Goal: Submit feedback/report problem: Submit feedback/report problem

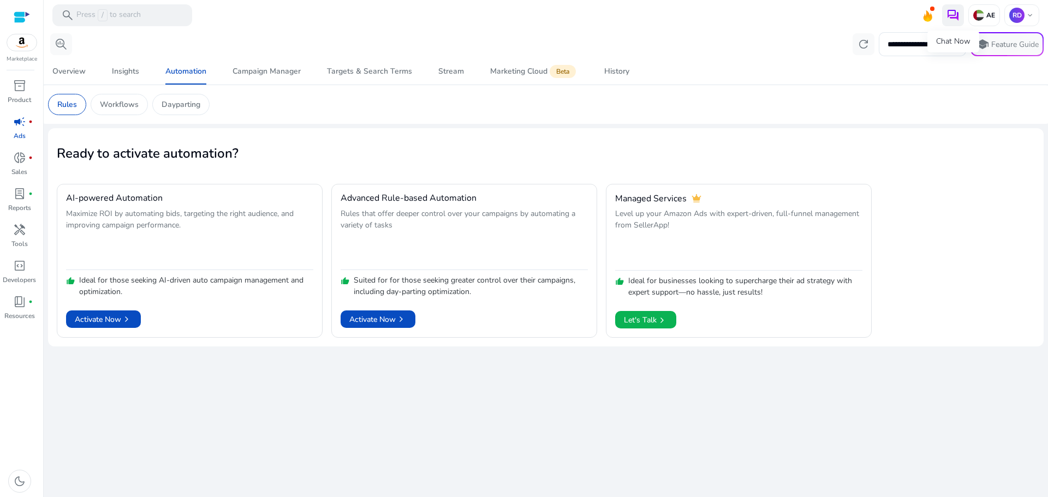
click at [956, 20] on img at bounding box center [953, 15] width 13 height 13
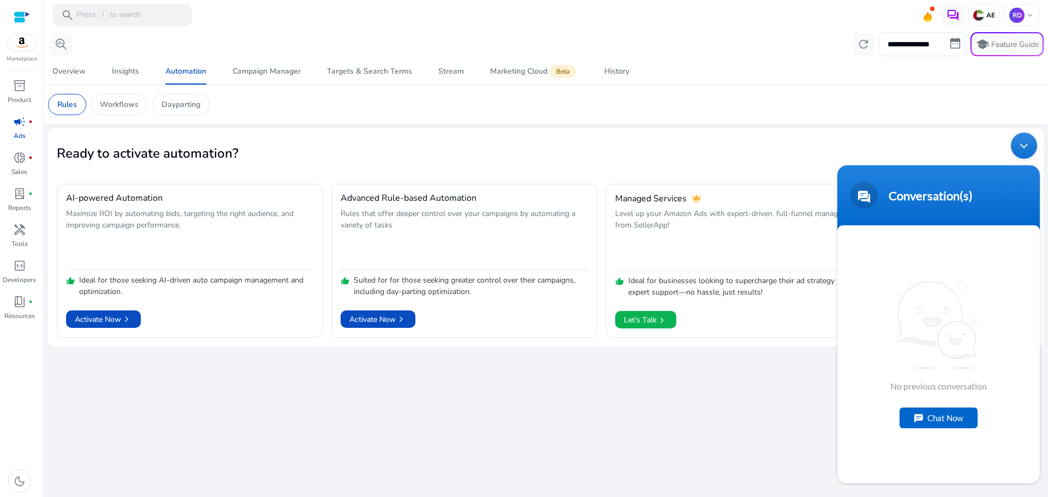
click at [953, 421] on div "Chat Now" at bounding box center [939, 418] width 78 height 21
click at [893, 437] on textarea "Type your message and hit 'Enter'" at bounding box center [938, 444] width 203 height 38
type textarea "**"
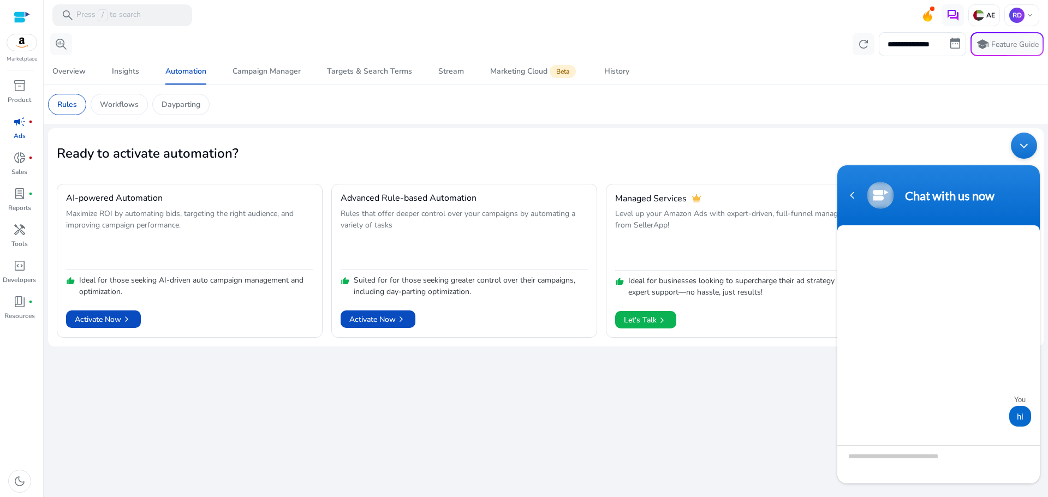
scroll to position [50, 0]
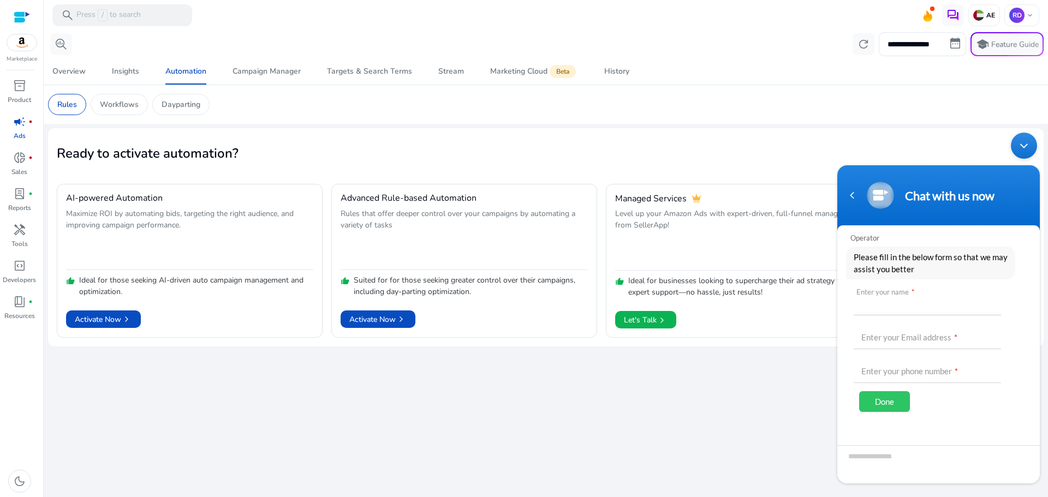
click at [889, 307] on input "text" at bounding box center [927, 302] width 147 height 26
type input "*******"
drag, startPoint x: 926, startPoint y: 336, endPoint x: 1638, endPoint y: 466, distance: 723.6
click at [832, 338] on html "**********" at bounding box center [938, 308] width 213 height 362
type input "**********"
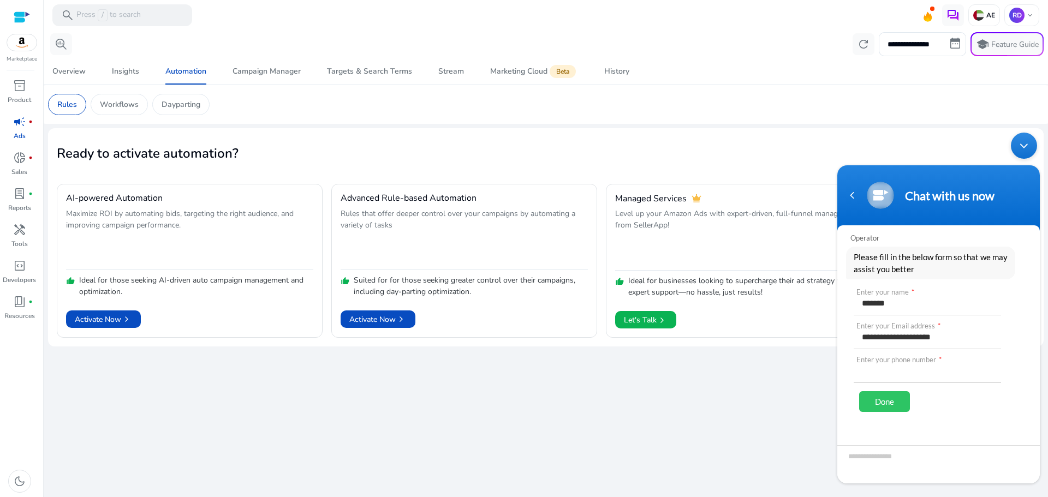
click at [909, 365] on input "text" at bounding box center [927, 370] width 147 height 26
type input "**********"
click at [882, 397] on div "Done" at bounding box center [884, 401] width 51 height 21
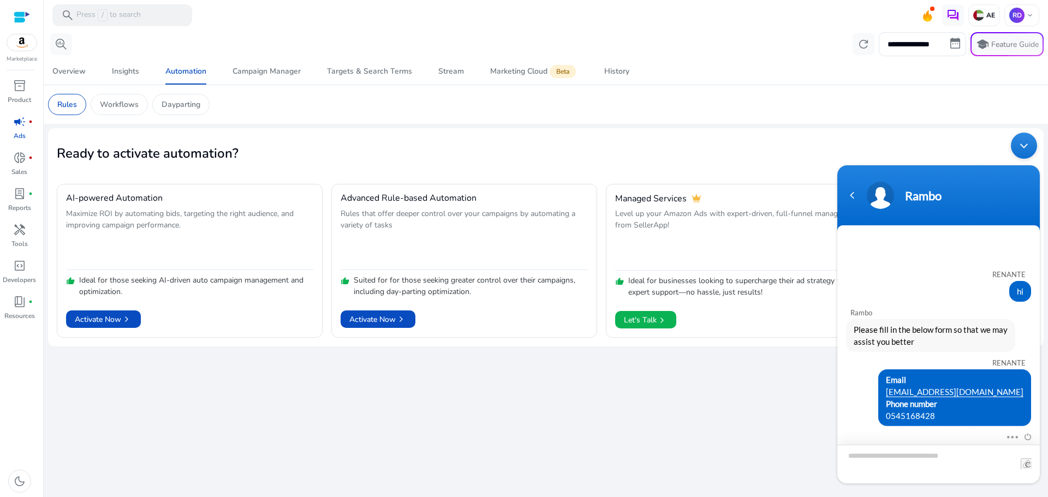
scroll to position [0, 0]
click at [901, 459] on textarea "Type your message and hit 'Enter'" at bounding box center [938, 464] width 203 height 39
click at [911, 459] on textarea "Type your message and hit 'Enter'" at bounding box center [938, 464] width 203 height 39
click at [883, 462] on textarea "Type your message and hit 'Enter'" at bounding box center [938, 464] width 203 height 39
type textarea "**"
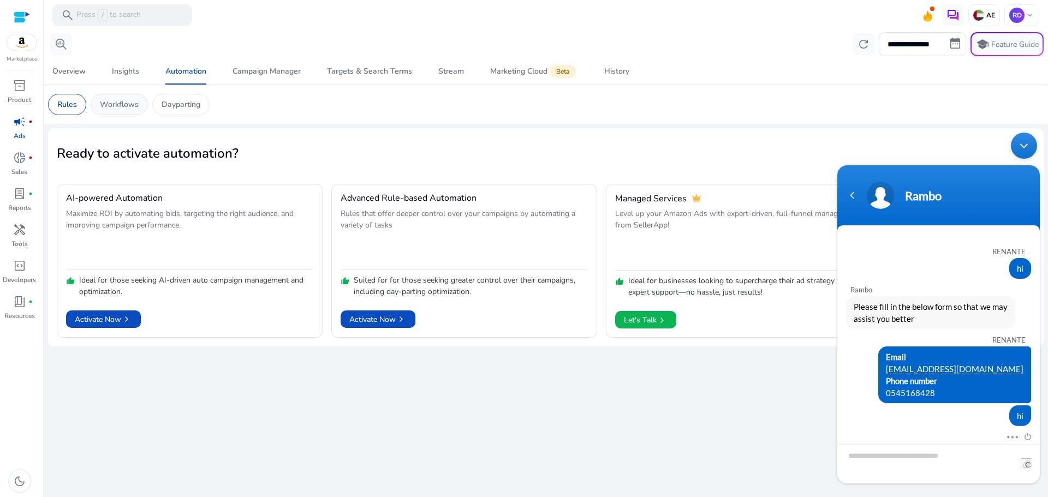
click at [118, 111] on div "Workflows" at bounding box center [119, 104] width 57 height 21
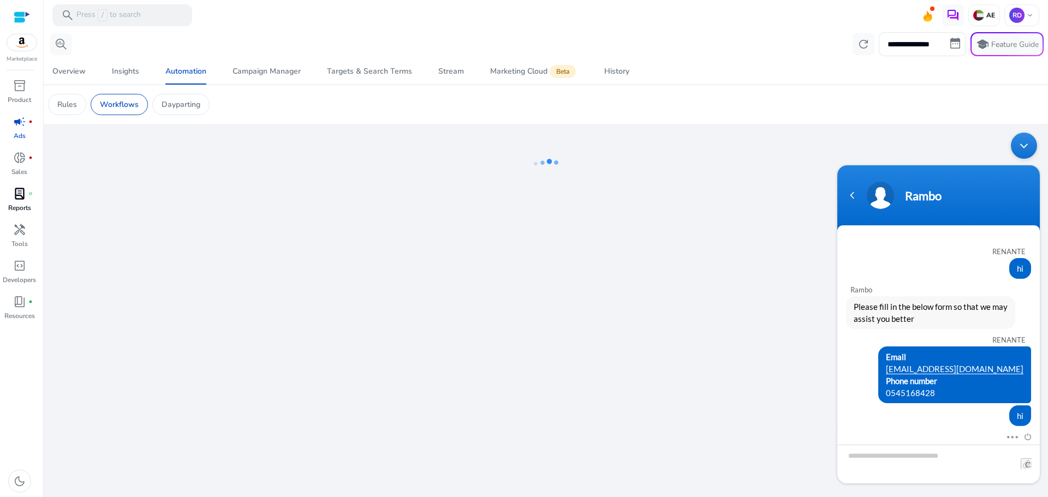
click at [16, 203] on p "Reports" at bounding box center [19, 208] width 23 height 10
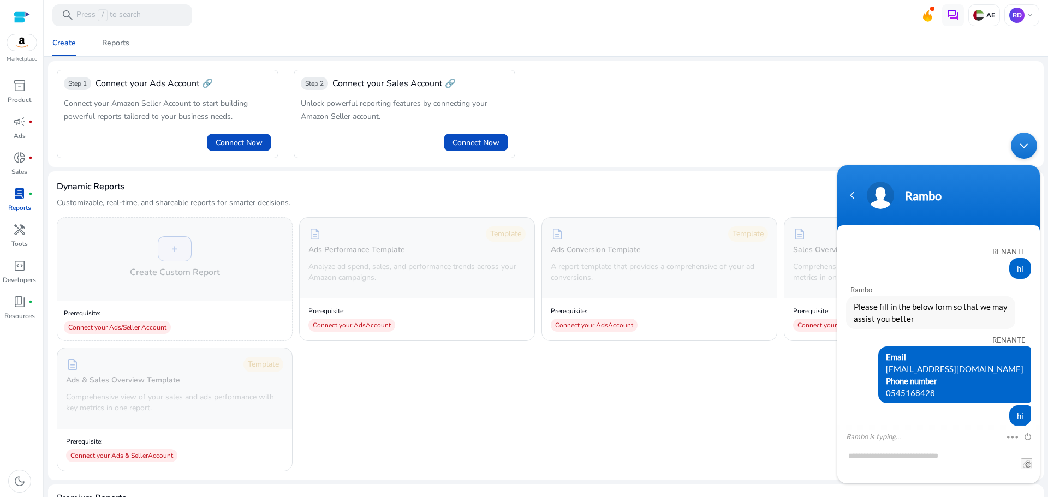
scroll to position [34, 0]
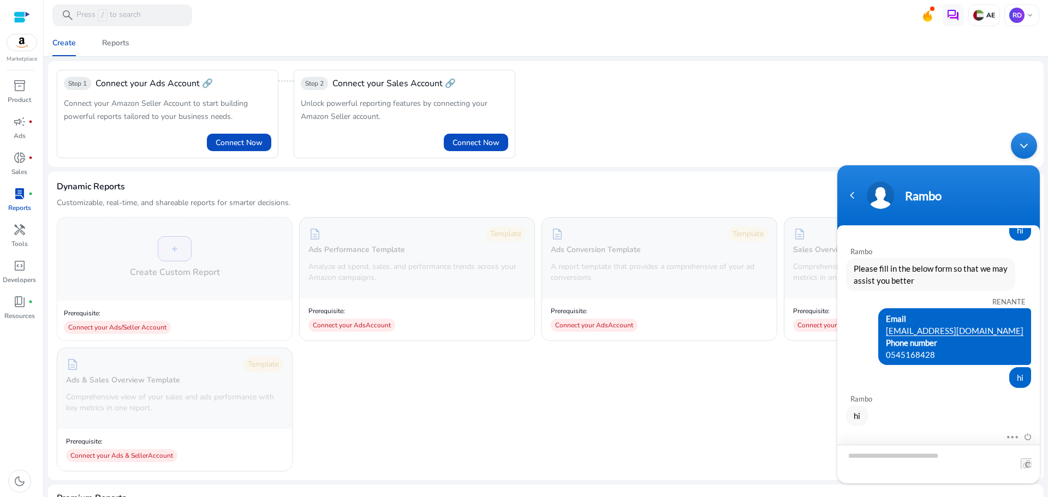
click at [893, 448] on textarea "Type your message and hit 'Enter'" at bounding box center [938, 464] width 203 height 39
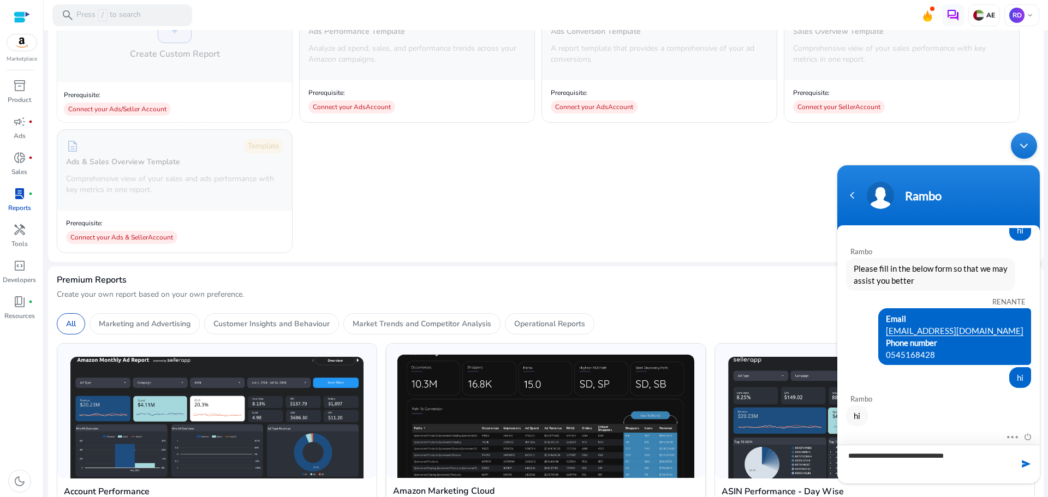
type textarea "**********"
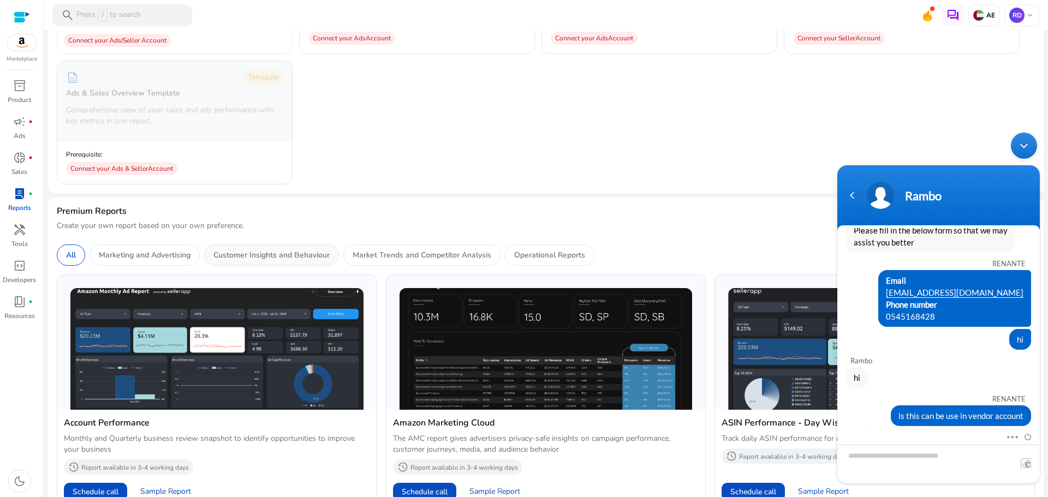
scroll to position [247, 0]
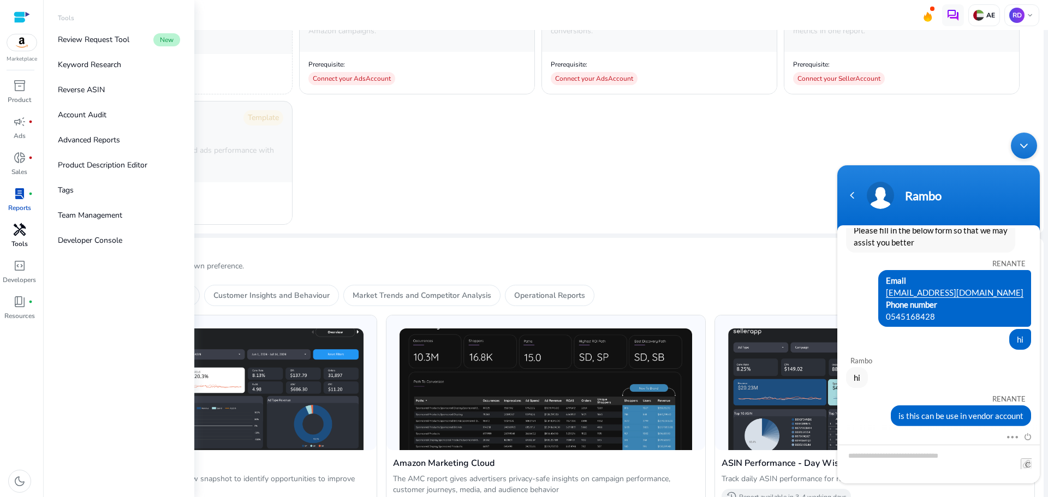
click at [19, 234] on span "handyman" at bounding box center [19, 229] width 13 height 13
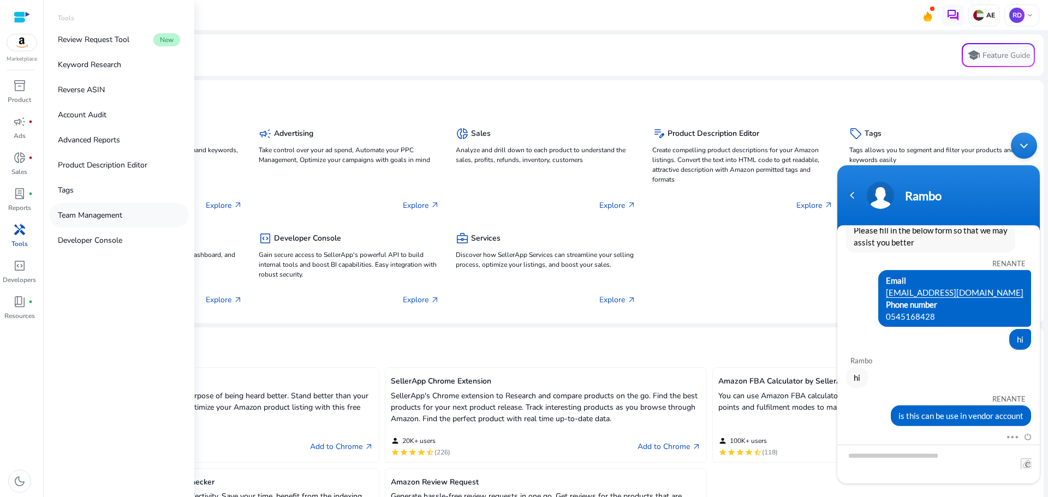
click at [73, 217] on p "Team Management" at bounding box center [90, 215] width 64 height 11
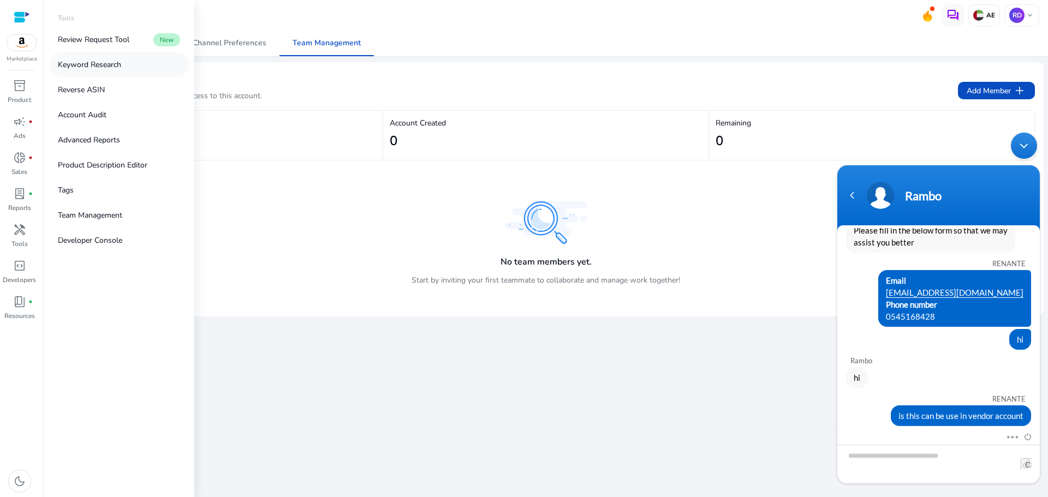
click at [98, 64] on p "Keyword Research" at bounding box center [89, 64] width 63 height 11
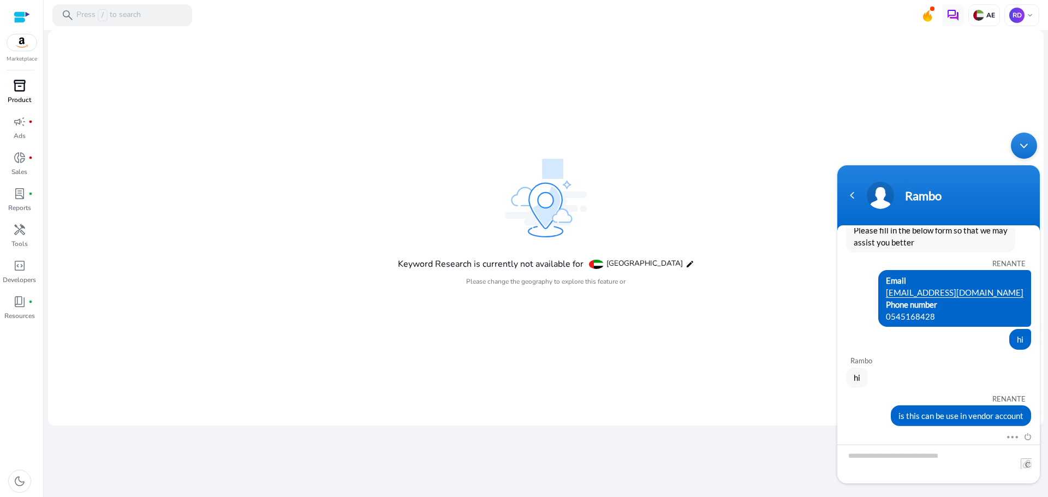
click at [14, 92] on span "inventory_2" at bounding box center [19, 85] width 13 height 13
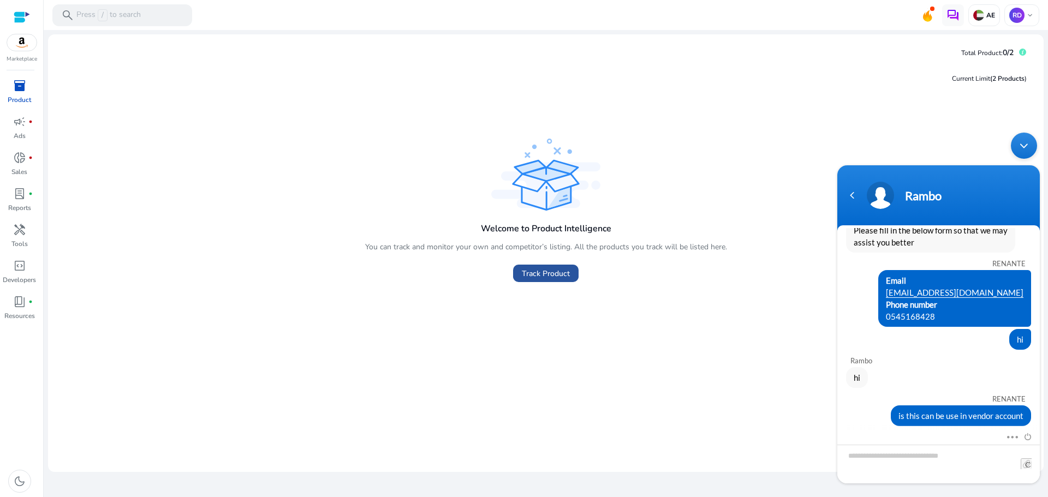
click at [540, 278] on span "Track Product" at bounding box center [546, 273] width 48 height 11
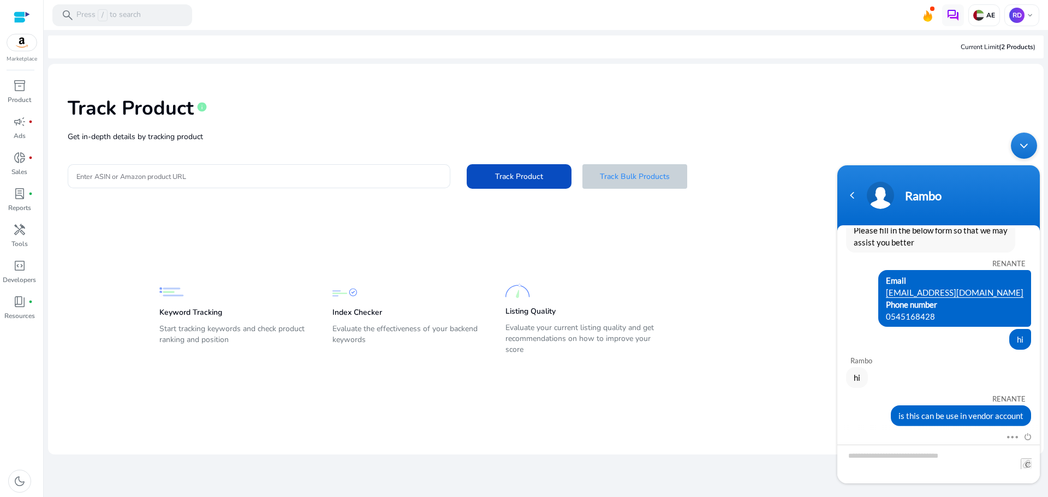
click at [633, 176] on span "Track Bulk Products" at bounding box center [635, 176] width 70 height 11
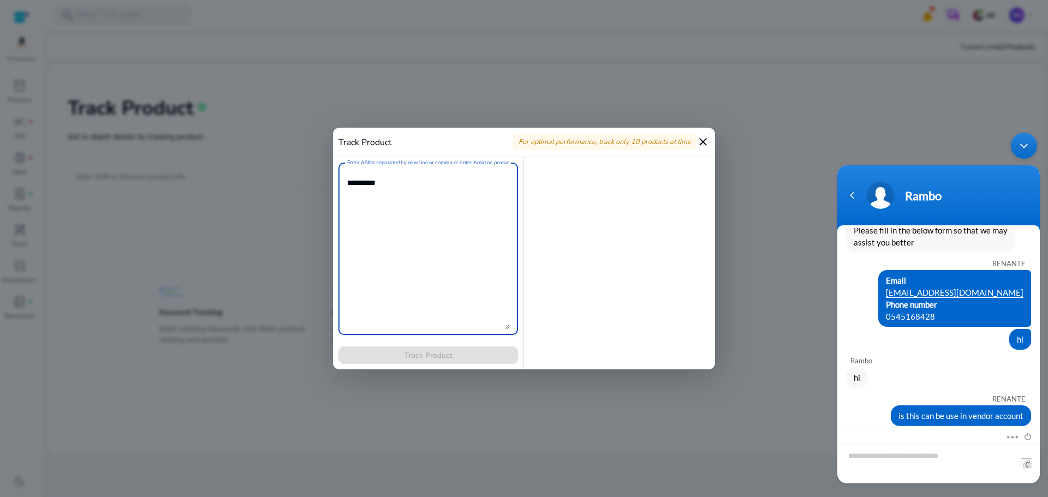
click at [703, 139] on mat-icon "close" at bounding box center [703, 141] width 13 height 13
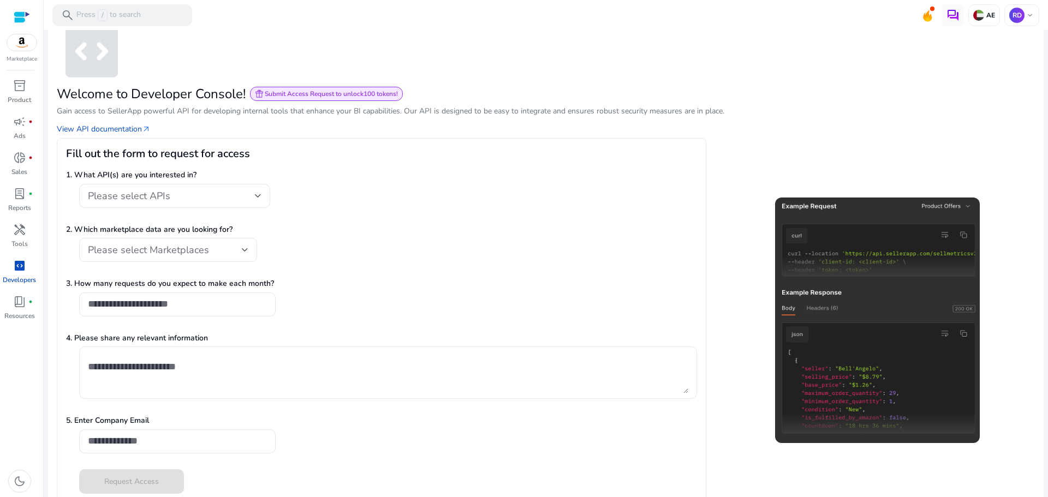
scroll to position [41, 0]
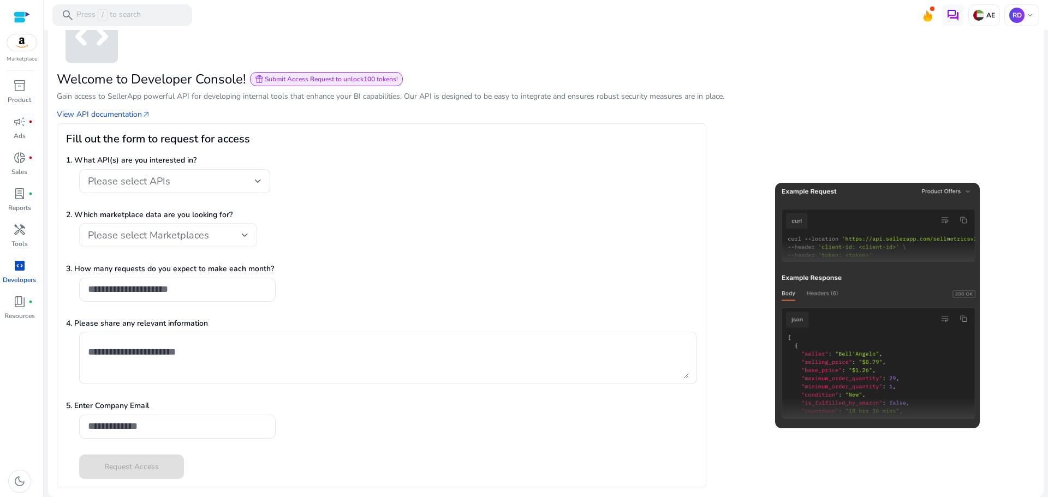
click at [237, 241] on div "Please select Marketplaces" at bounding box center [165, 235] width 154 height 12
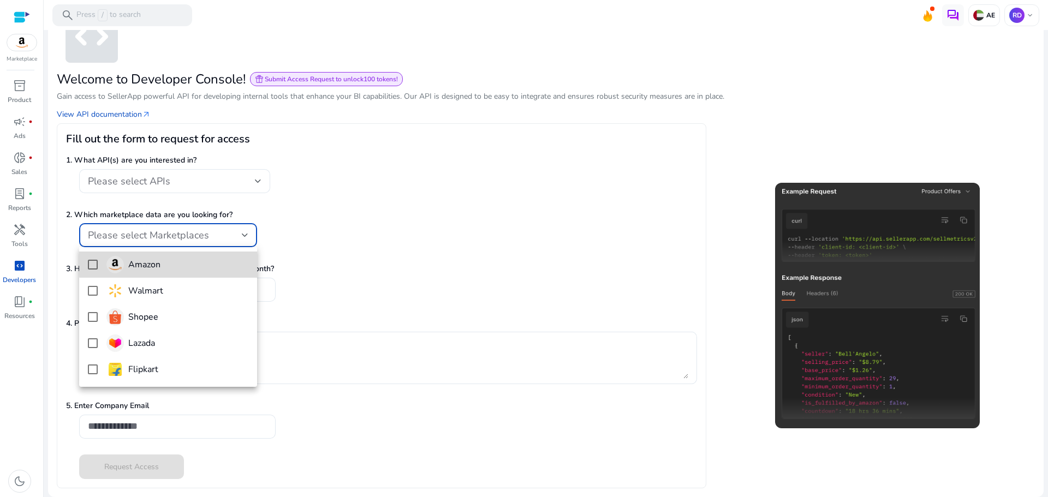
click at [212, 264] on span "Amazon" at bounding box center [177, 264] width 142 height 17
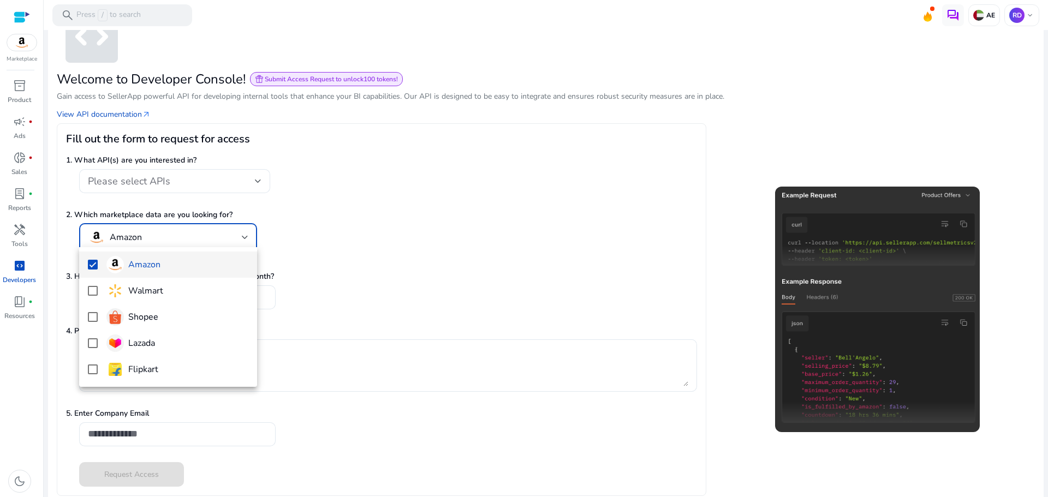
click at [245, 181] on div at bounding box center [524, 248] width 1048 height 497
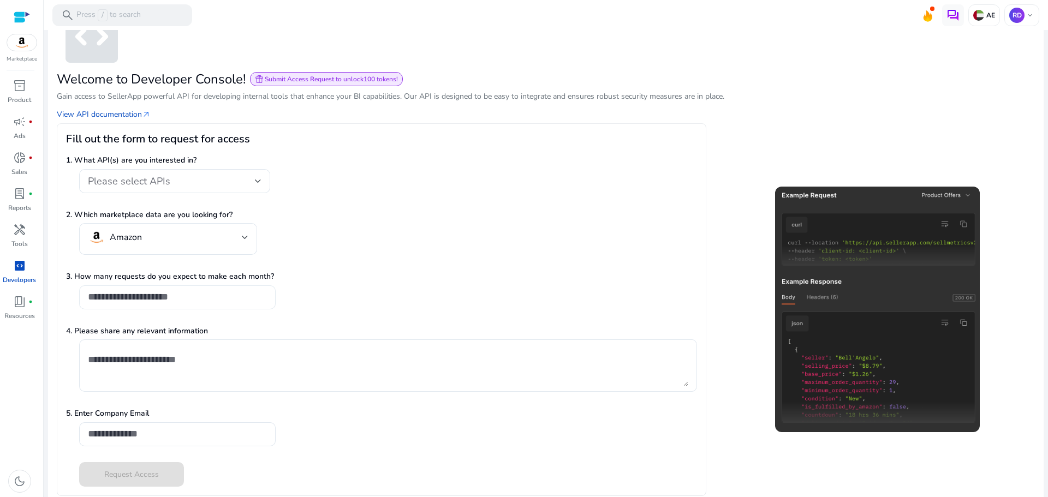
click at [200, 304] on div at bounding box center [177, 298] width 179 height 24
click at [189, 301] on input "number" at bounding box center [177, 297] width 179 height 12
drag, startPoint x: 182, startPoint y: 300, endPoint x: 63, endPoint y: 302, distance: 119.0
click at [63, 302] on div "Fill out the form to request for access 1. What API(s) are you interested in? P…" at bounding box center [382, 309] width 650 height 373
drag, startPoint x: 104, startPoint y: 299, endPoint x: 56, endPoint y: 288, distance: 49.8
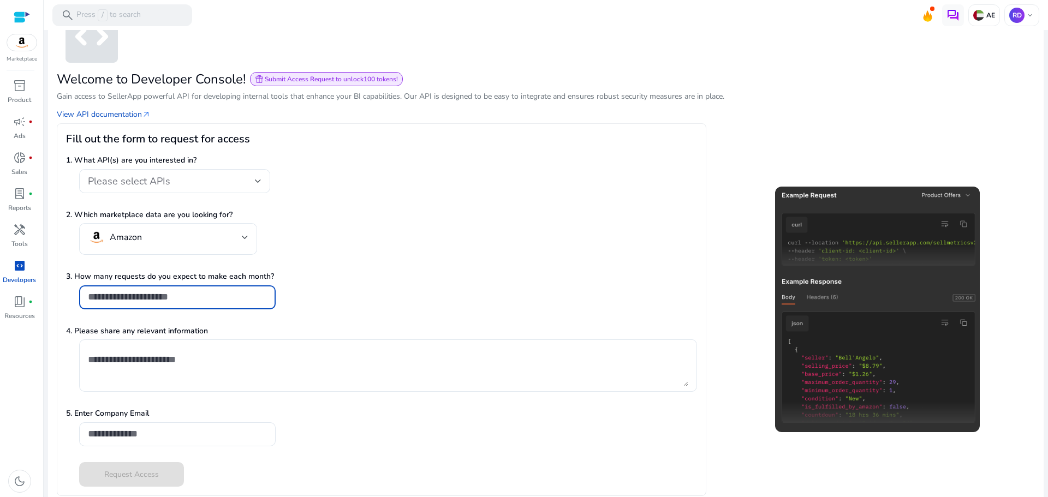
click at [56, 288] on mat-card "code_blocks Welcome to Developer Console! featured_seasonal_and_gifts Submit Ac…" at bounding box center [546, 249] width 996 height 512
type input "**"
click at [260, 358] on textarea at bounding box center [388, 365] width 601 height 41
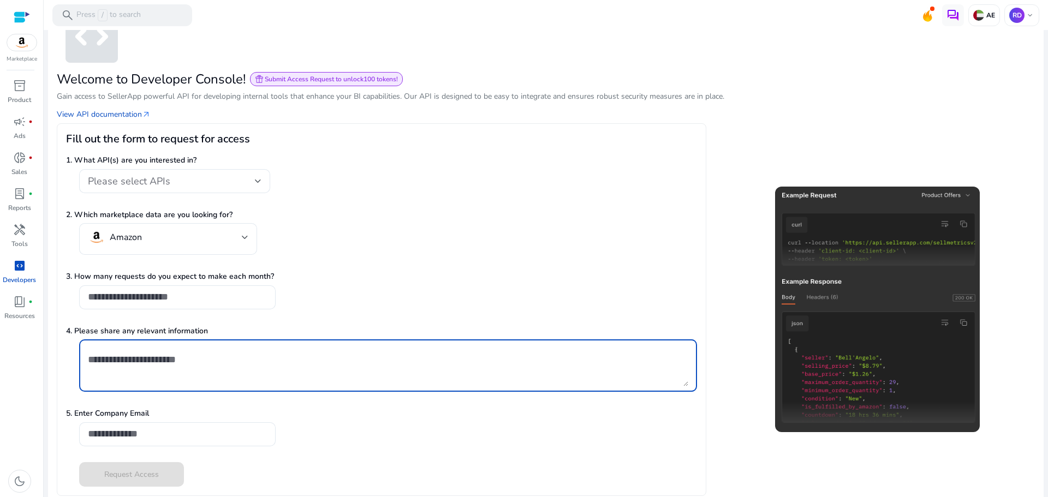
scroll to position [49, 0]
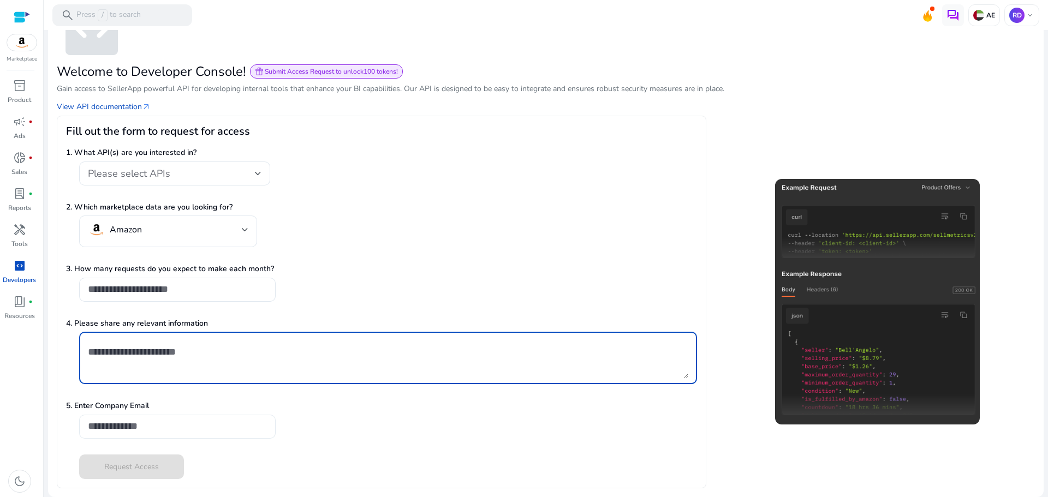
click at [158, 427] on input "email" at bounding box center [177, 426] width 179 height 12
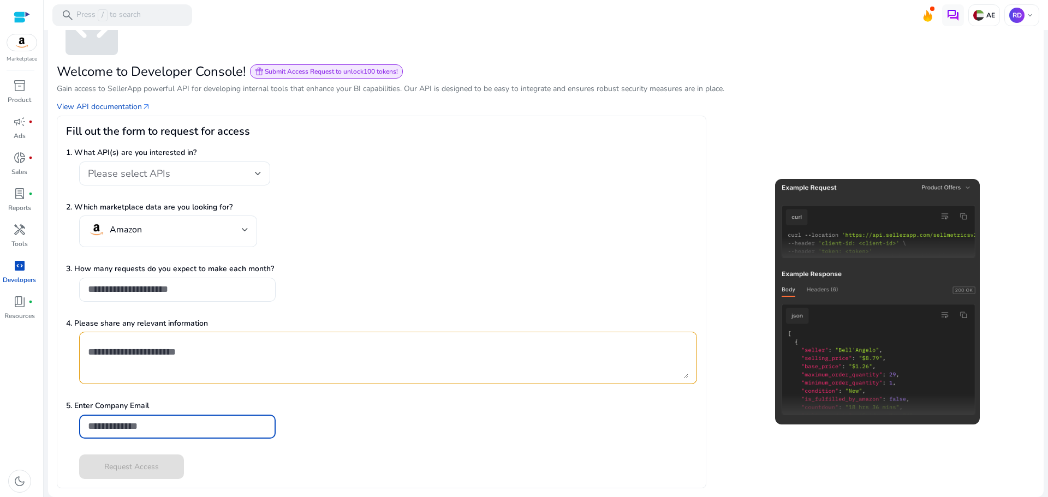
click at [357, 418] on div "5. Enter Company Email" at bounding box center [381, 425] width 631 height 50
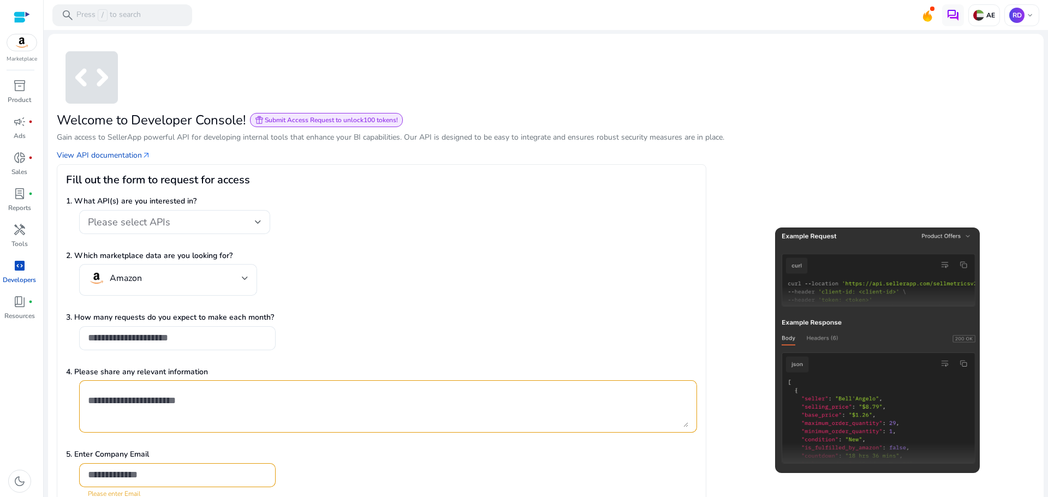
scroll to position [0, 0]
